Goal: Obtain resource: Download file/media

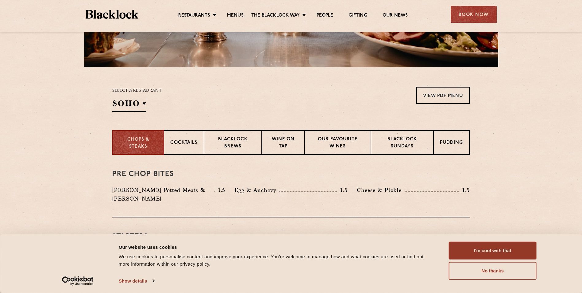
scroll to position [184, 0]
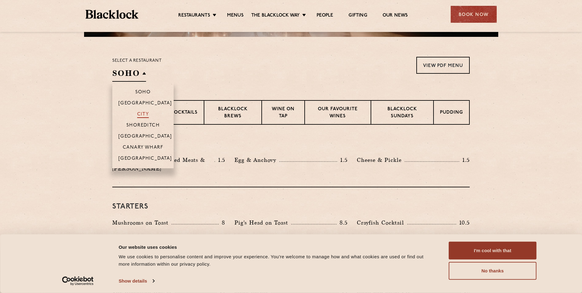
click at [144, 113] on p "City" at bounding box center [143, 115] width 12 height 6
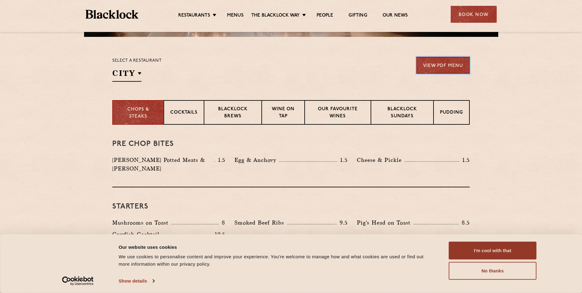
click at [447, 66] on link "View PDF Menu" at bounding box center [443, 65] width 53 height 17
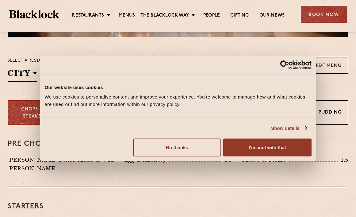
click at [199, 29] on div at bounding box center [178, 29] width 356 height 5
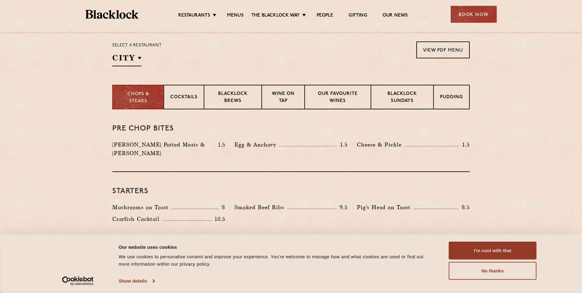
scroll to position [153, 0]
